Goal: Use online tool/utility

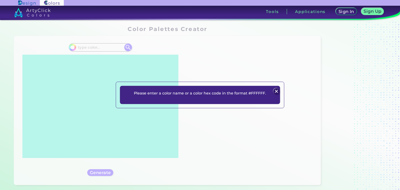
click at [275, 91] on img at bounding box center [276, 91] width 6 height 6
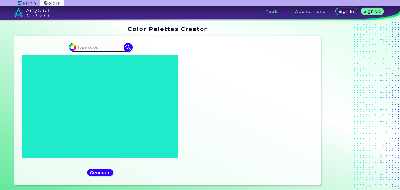
click at [106, 49] on input at bounding box center [100, 47] width 48 height 7
paste input "F3F2F0"
type input "F3F2F0"
type input "#000000"
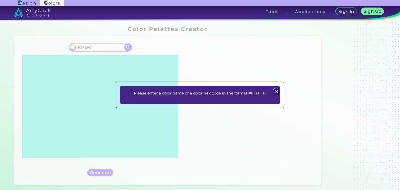
click at [276, 90] on img at bounding box center [276, 91] width 6 height 6
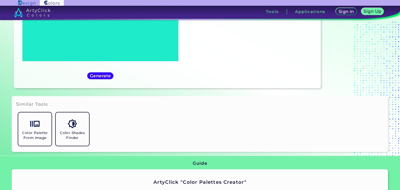
scroll to position [104, 0]
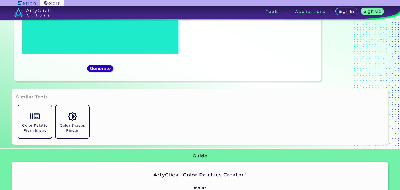
click at [98, 69] on h5 "Generate" at bounding box center [101, 68] width 20 height 4
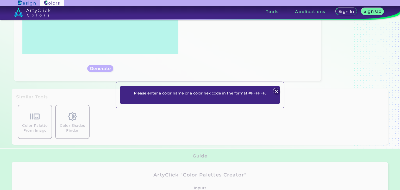
click at [270, 92] on div "Please enter a color name or a color hex code in the format #FFFFFF. Plans Sign…" at bounding box center [200, 95] width 160 height 18
click at [275, 92] on img at bounding box center [276, 91] width 6 height 6
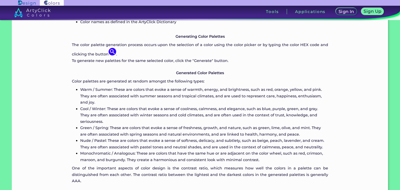
scroll to position [404, 0]
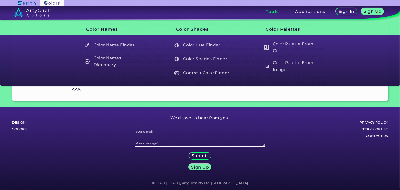
click at [272, 11] on h3 "Tools" at bounding box center [272, 12] width 13 height 4
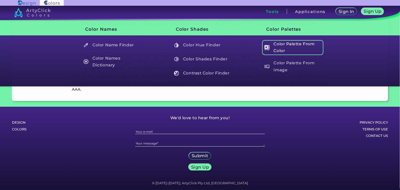
click at [283, 43] on h5 "Color Palette From Color" at bounding box center [292, 47] width 61 height 15
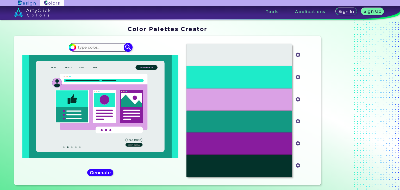
click at [107, 48] on input at bounding box center [100, 47] width 48 height 7
paste input "F3F2F0"
type input "F3F2F0"
click at [125, 47] on img at bounding box center [128, 47] width 8 height 8
type input "#000000"
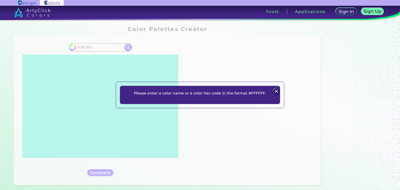
click at [277, 89] on img at bounding box center [276, 91] width 6 height 6
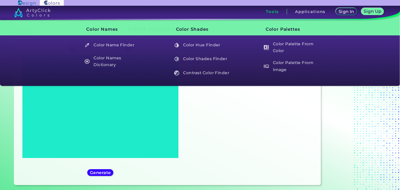
click at [274, 12] on h3 "Tools" at bounding box center [272, 12] width 13 height 4
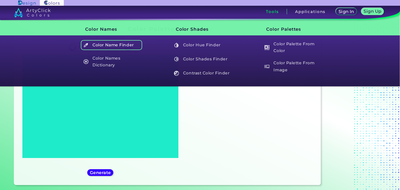
click at [114, 45] on h5 "Color Name Finder" at bounding box center [111, 45] width 61 height 10
